Goal: Browse casually

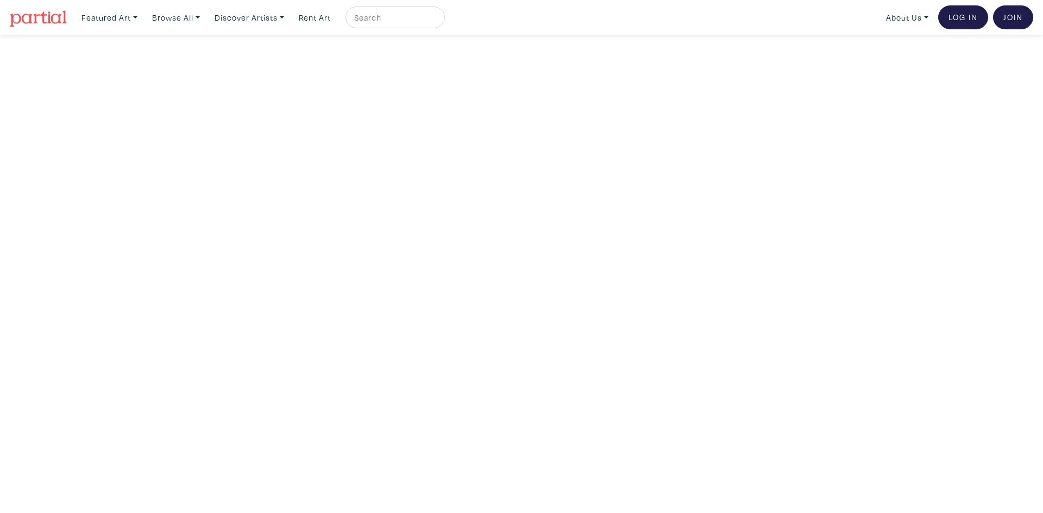
click at [60, 13] on img at bounding box center [38, 18] width 57 height 16
